Goal: Check status: Check status

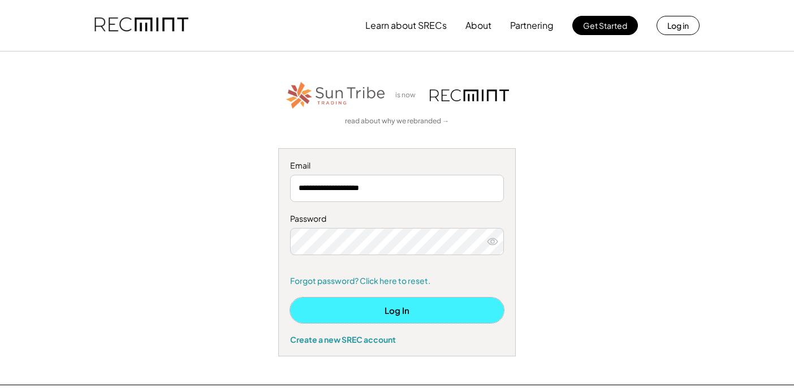
click at [407, 306] on button "Log In" at bounding box center [397, 310] width 214 height 25
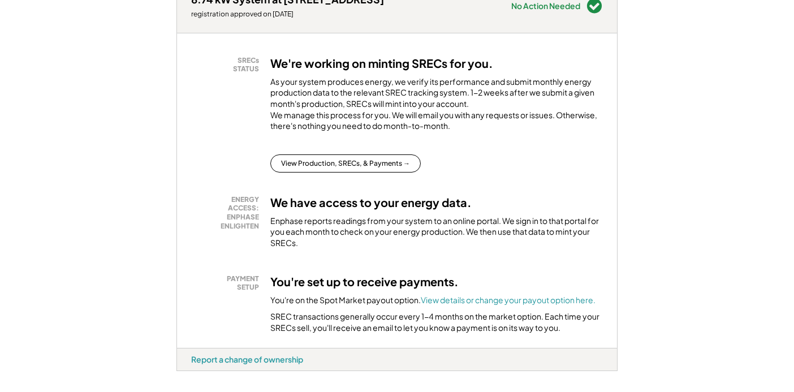
scroll to position [195, 0]
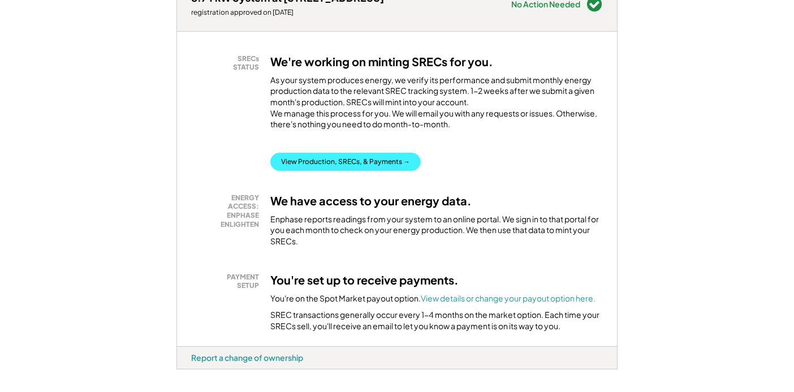
click at [382, 171] on button "View Production, SRECs, & Payments →" at bounding box center [345, 162] width 151 height 18
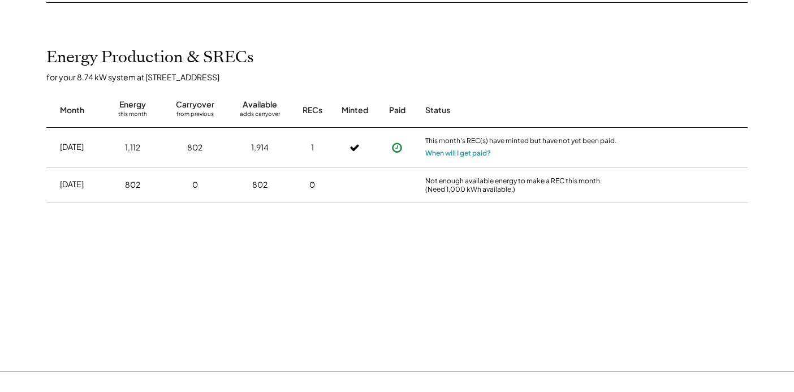
scroll to position [265, 0]
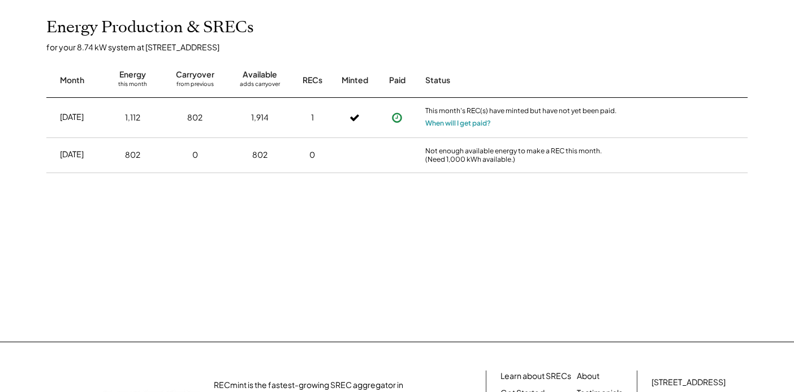
click at [398, 116] on icon at bounding box center [397, 117] width 11 height 11
click at [396, 118] on use at bounding box center [397, 118] width 10 height 10
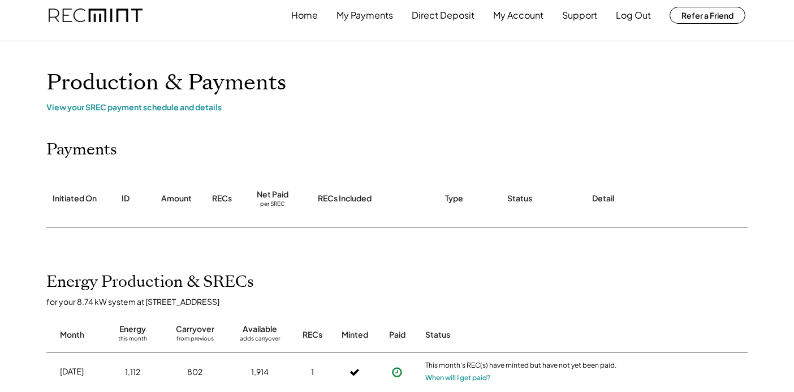
scroll to position [0, 0]
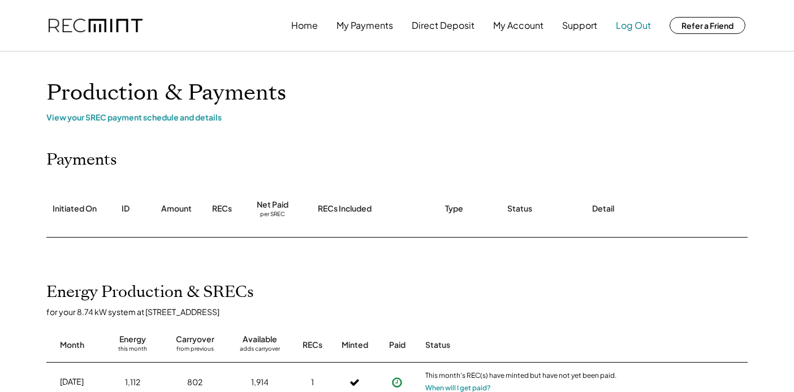
click at [631, 25] on button "Log Out" at bounding box center [633, 25] width 35 height 23
